Goal: Transaction & Acquisition: Purchase product/service

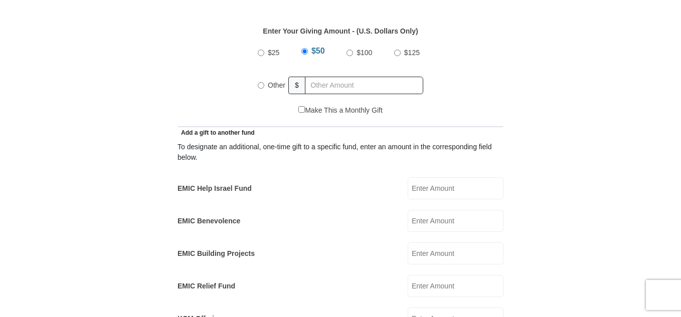
scroll to position [451, 0]
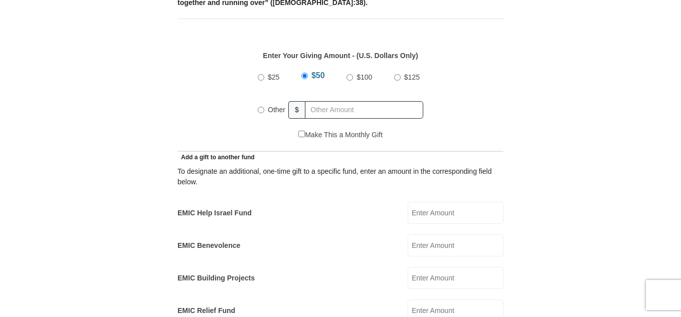
click at [261, 74] on input "$25" at bounding box center [261, 77] width 7 height 7
radio input "true"
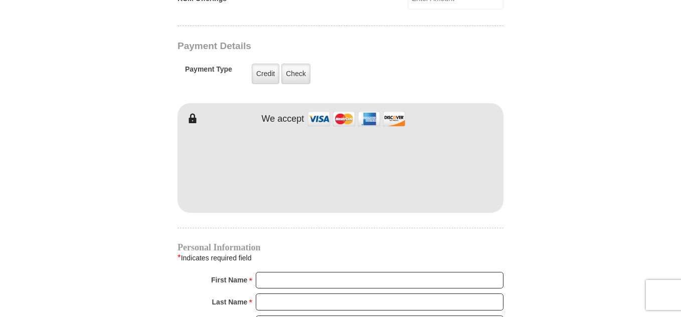
scroll to position [802, 0]
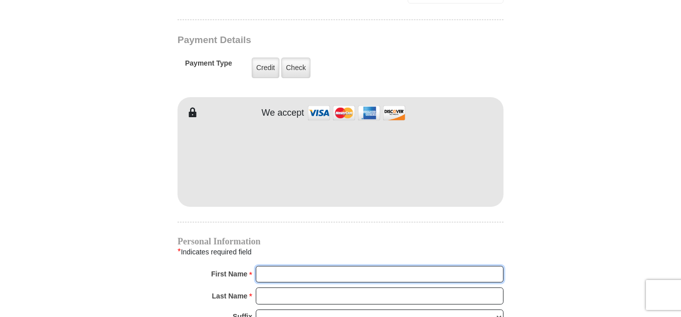
type input "Kathy"
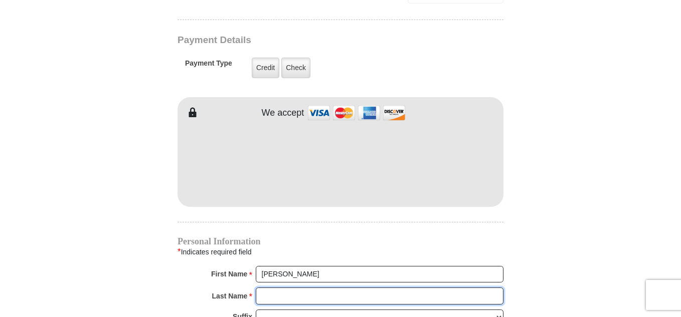
type input "McClenney"
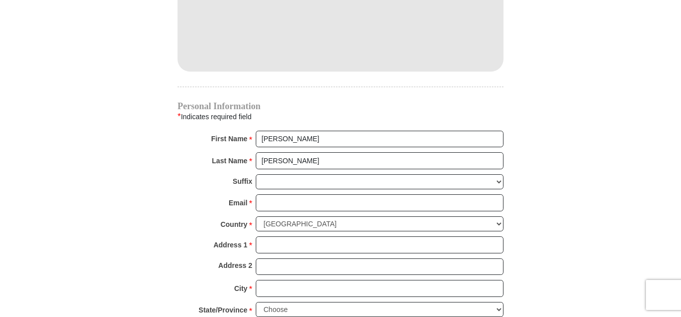
scroll to position [953, 0]
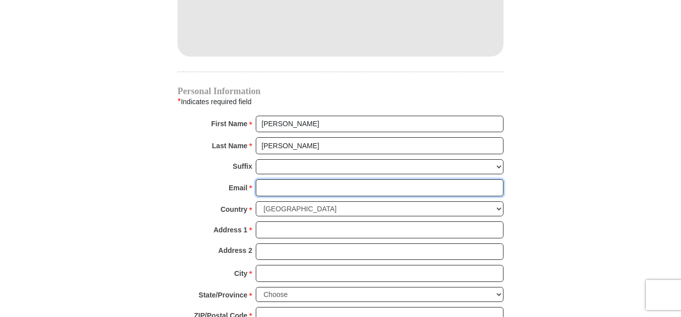
click at [267, 179] on input "Email *" at bounding box center [380, 187] width 248 height 17
type input "kathymcclenney60@gmail.com"
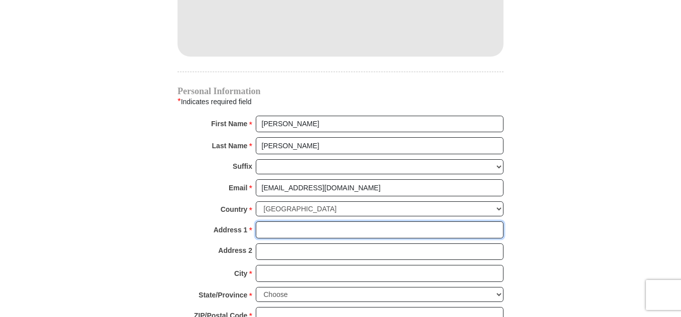
type input "28452 Eagle Street"
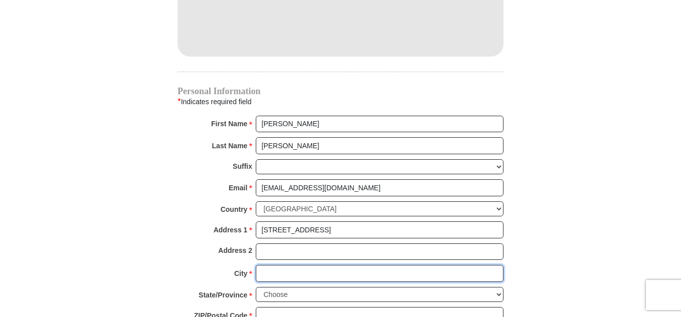
type input "Moreno Valley"
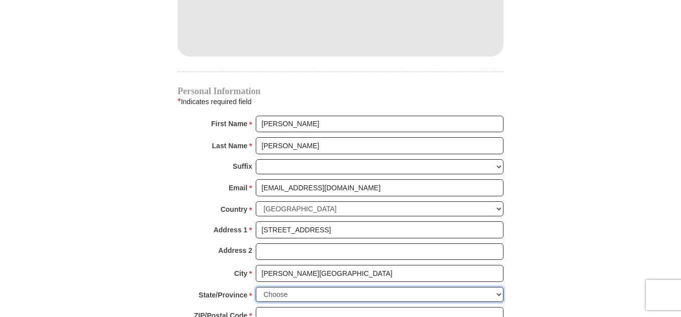
select select "CA"
type input "92555"
type input "9513788960"
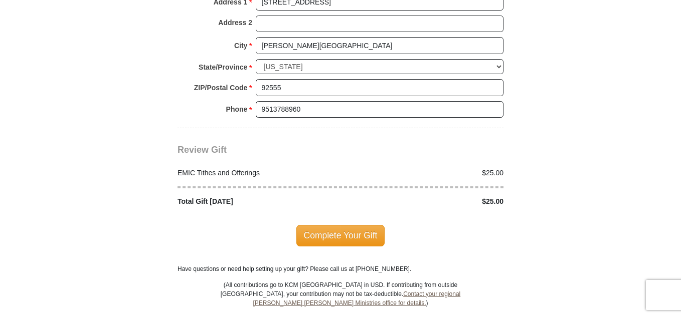
scroll to position [1203, 0]
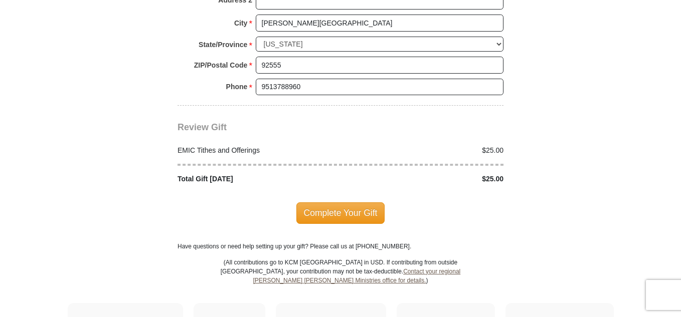
click at [330, 203] on span "Complete Your Gift" at bounding box center [340, 213] width 89 height 21
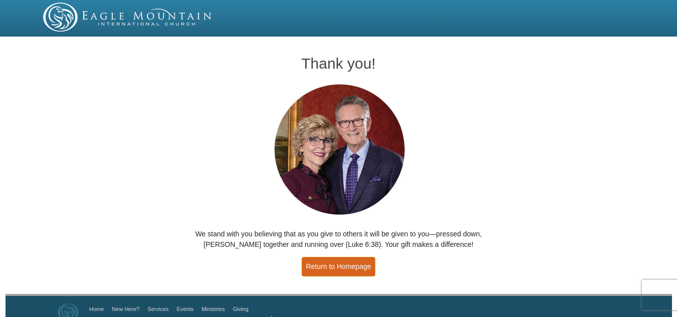
click at [344, 267] on link "Return to Homepage" at bounding box center [339, 267] width 74 height 20
